Goal: Task Accomplishment & Management: Manage account settings

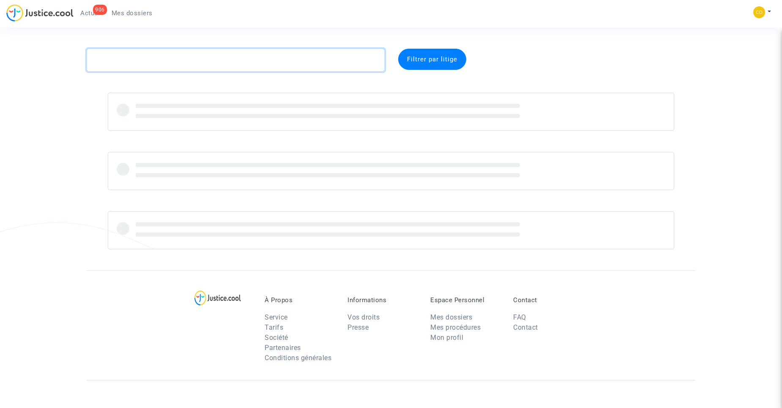
click at [330, 65] on textarea at bounding box center [236, 60] width 298 height 23
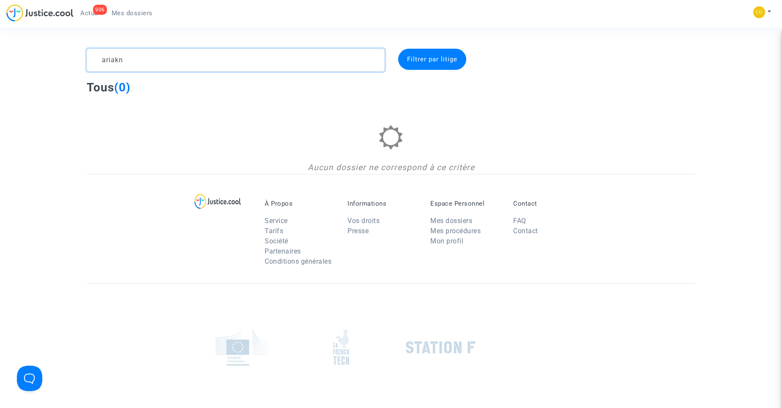
click at [269, 66] on textarea at bounding box center [236, 60] width 298 height 23
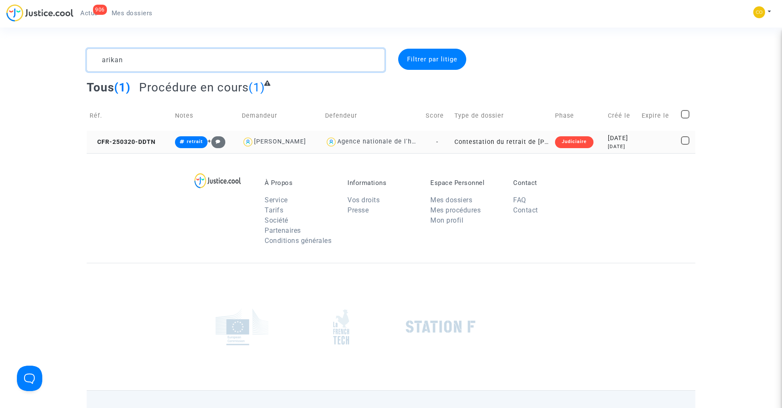
type textarea "arikan"
click at [507, 142] on td "Contestation du retrait de [PERSON_NAME] par l'ANAH (mandataire)" at bounding box center [502, 142] width 101 height 22
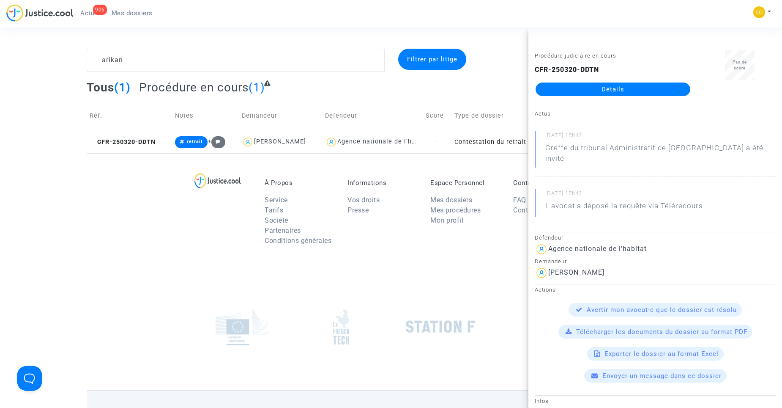
click at [640, 88] on link "Détails" at bounding box center [613, 89] width 155 height 14
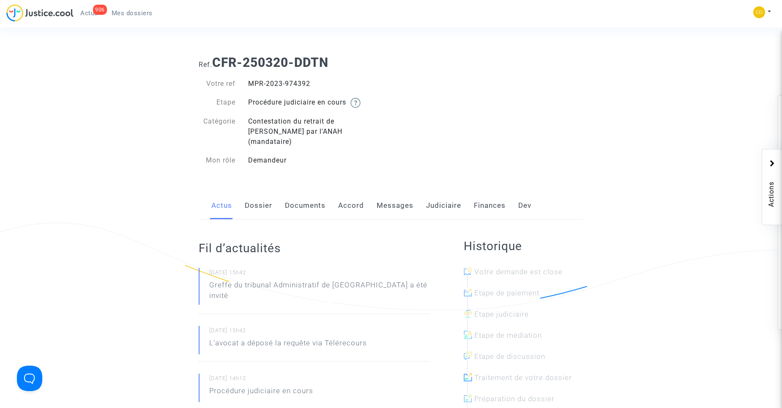
click at [271, 200] on link "Dossier" at bounding box center [258, 206] width 27 height 28
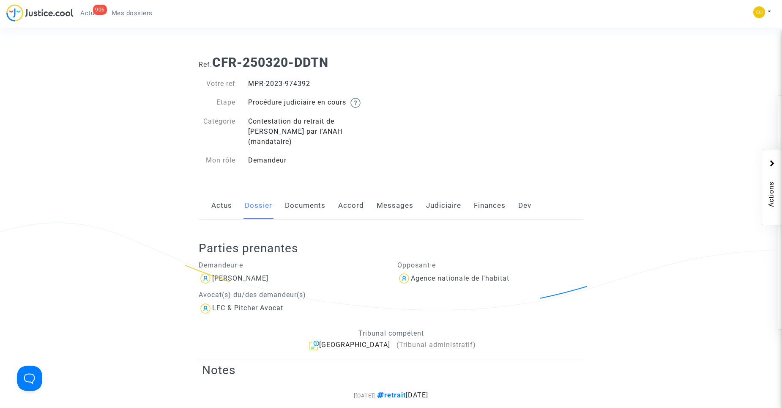
click at [392, 197] on link "Messages" at bounding box center [395, 206] width 37 height 28
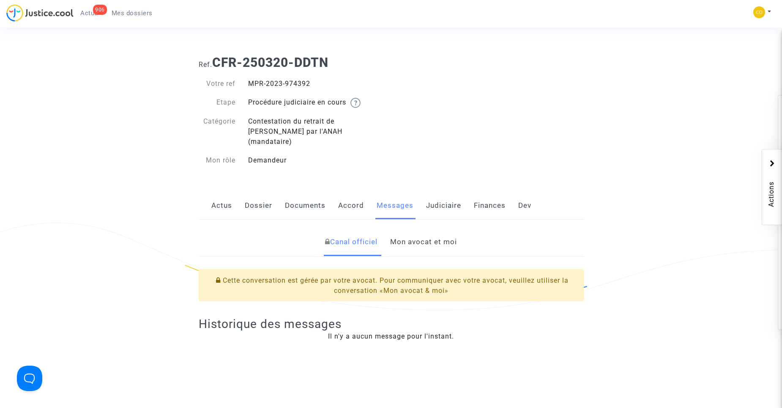
click at [443, 228] on link "Mon avocat et moi" at bounding box center [423, 242] width 67 height 28
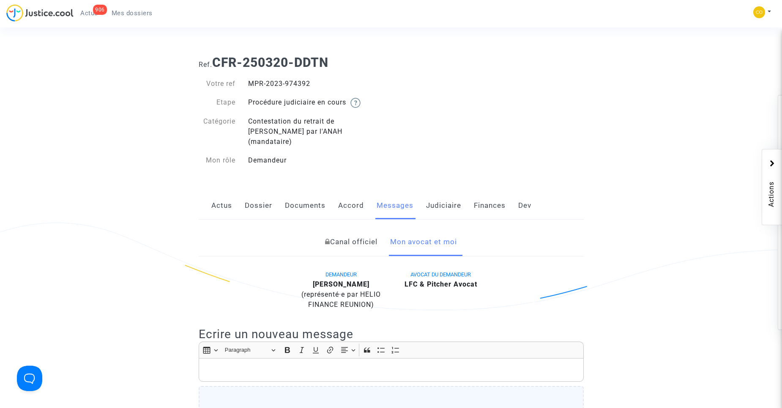
click at [254, 194] on link "Dossier" at bounding box center [258, 206] width 27 height 28
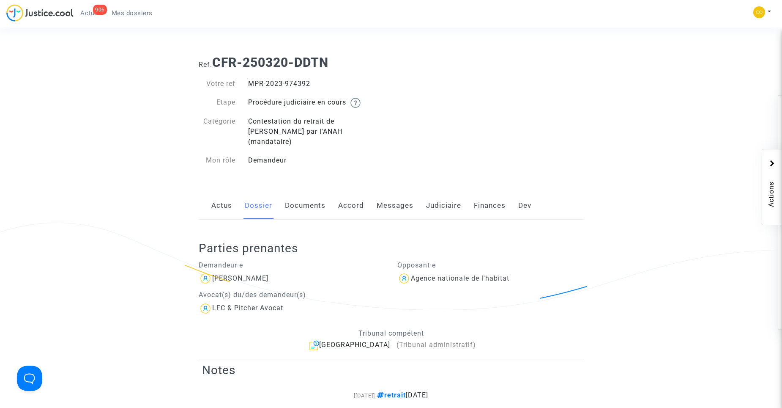
click at [123, 12] on span "Mes dossiers" at bounding box center [132, 13] width 41 height 8
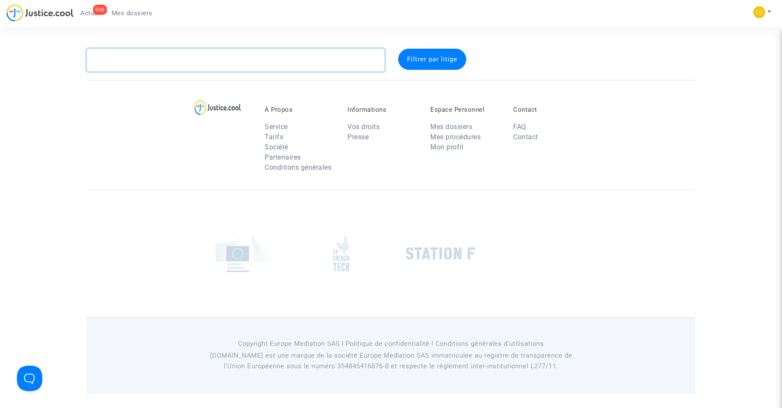
click at [269, 62] on textarea at bounding box center [236, 60] width 298 height 23
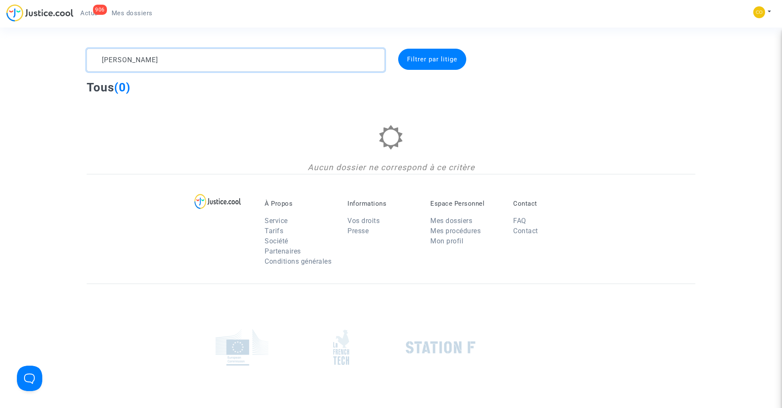
click at [266, 62] on textarea at bounding box center [236, 60] width 298 height 23
type textarea "s"
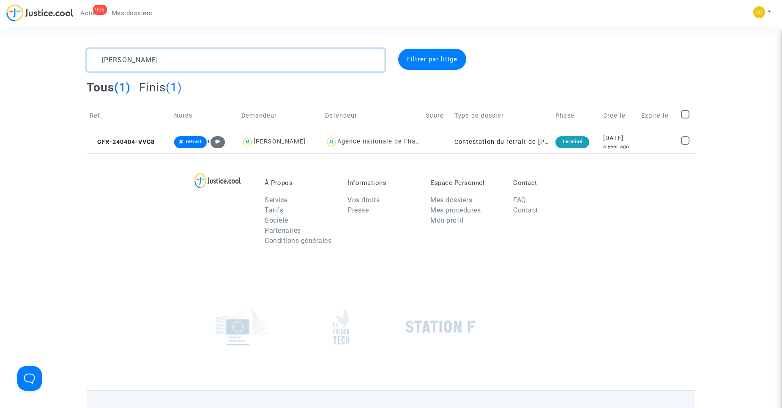
type textarea "[PERSON_NAME]"
